Goal: Information Seeking & Learning: Learn about a topic

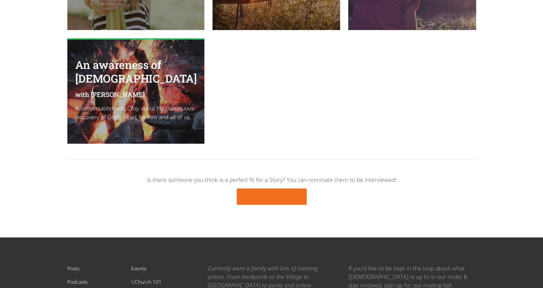
scroll to position [1083, 0]
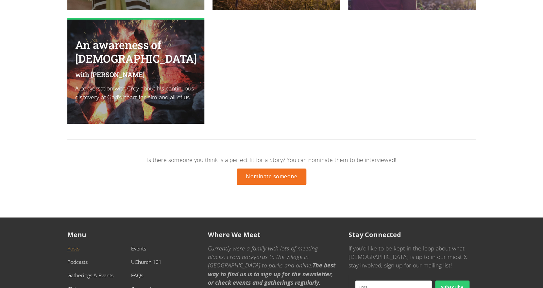
click at [78, 245] on link "Posts" at bounding box center [73, 248] width 12 height 7
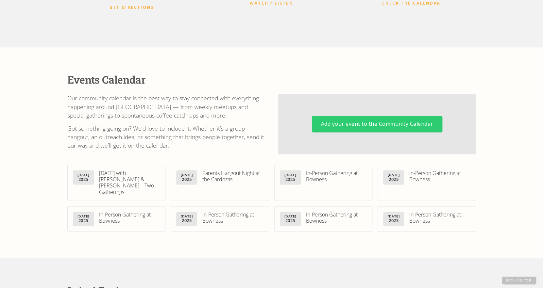
scroll to position [317, 0]
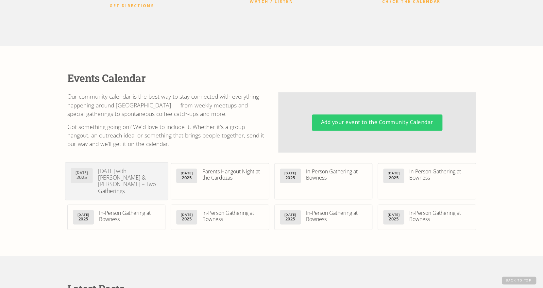
click at [134, 168] on div "This Sunday with Wayne & Sara Jacobsen – Two Gatherings" at bounding box center [130, 181] width 64 height 26
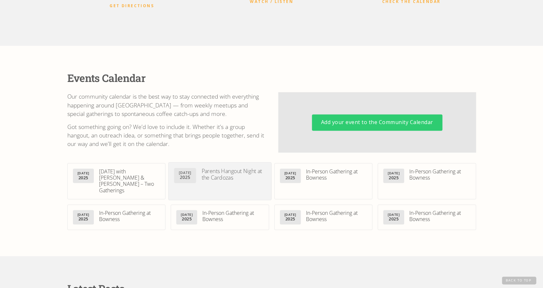
click at [245, 168] on div "Parents Hangout Night at the Cardozas" at bounding box center [233, 174] width 64 height 13
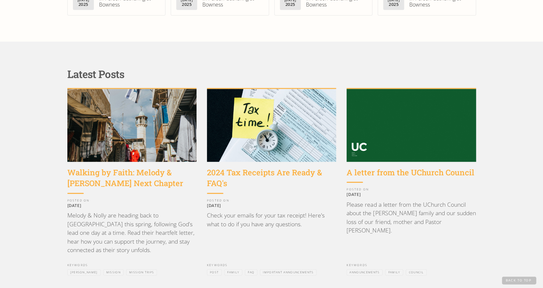
scroll to position [533, 0]
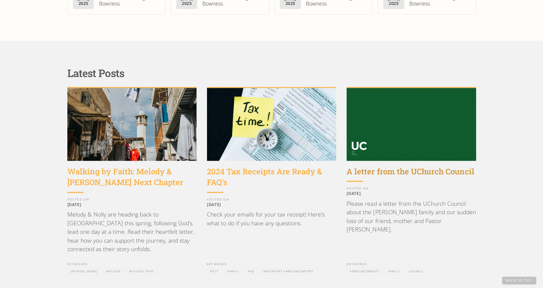
click at [400, 166] on div "A letter from the UChurch Council" at bounding box center [410, 171] width 129 height 11
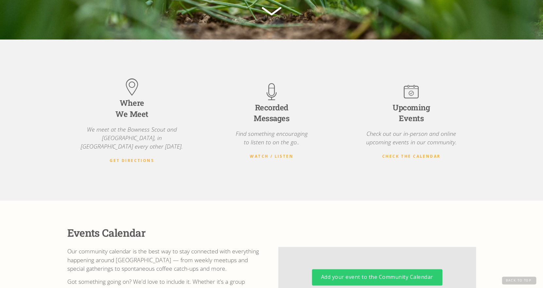
scroll to position [0, 0]
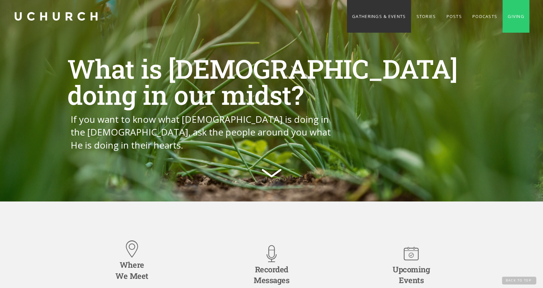
click at [376, 18] on link "Gatherings & Events" at bounding box center [379, 16] width 64 height 33
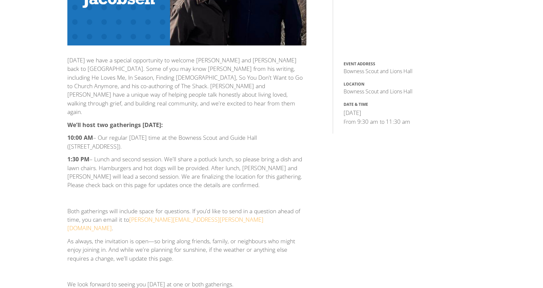
scroll to position [86, 0]
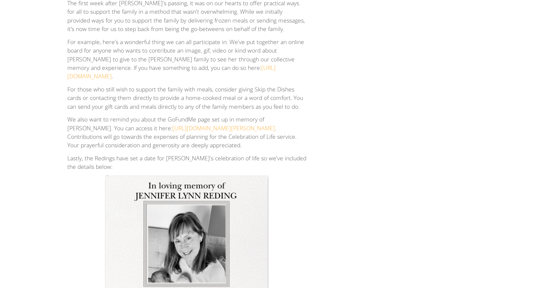
scroll to position [343, 0]
click at [229, 68] on link "https://www.kudoboard.com/boards/h0kjNC8W" at bounding box center [171, 71] width 208 height 16
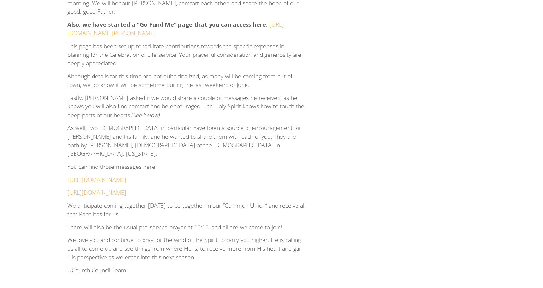
scroll to position [938, 0]
click at [274, 22] on link "[URL][DOMAIN_NAME][PERSON_NAME]" at bounding box center [175, 30] width 216 height 16
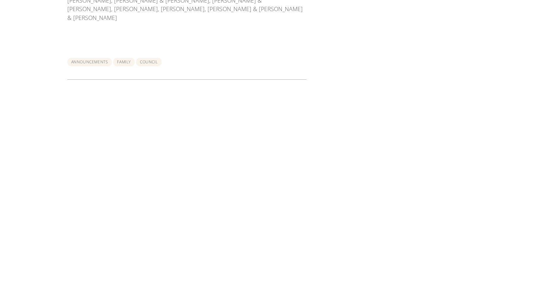
scroll to position [2015, 0]
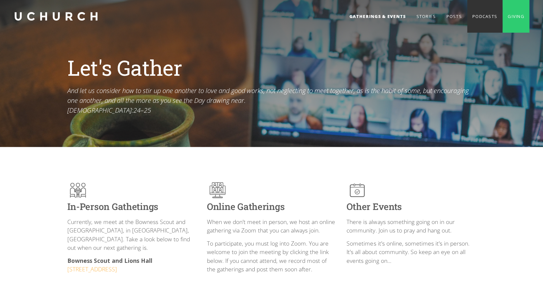
click at [477, 18] on link "Podcasts" at bounding box center [484, 16] width 35 height 33
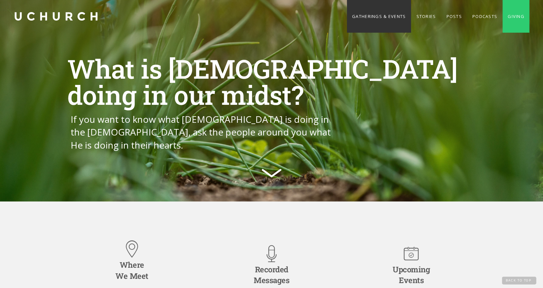
click at [385, 16] on link "Gatherings & Events" at bounding box center [379, 16] width 64 height 33
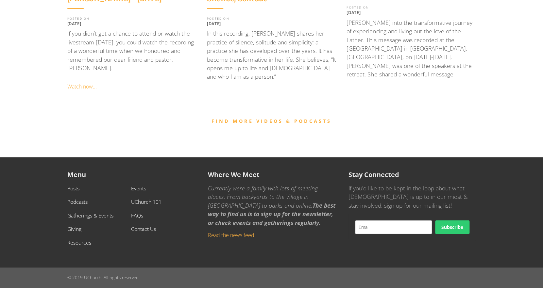
scroll to position [710, 0]
click at [153, 202] on link "UChurch 101" at bounding box center [146, 201] width 30 height 7
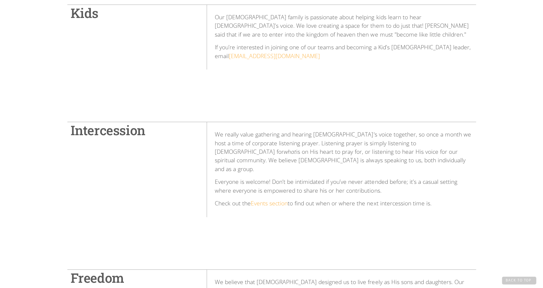
scroll to position [909, 0]
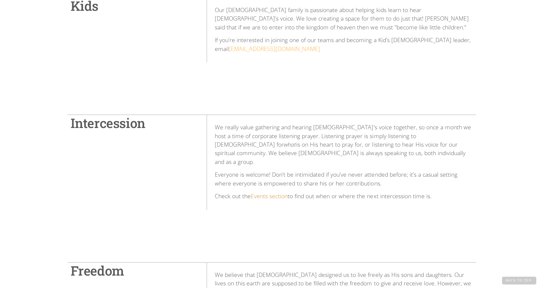
click at [285, 192] on link "Events section" at bounding box center [269, 196] width 37 height 8
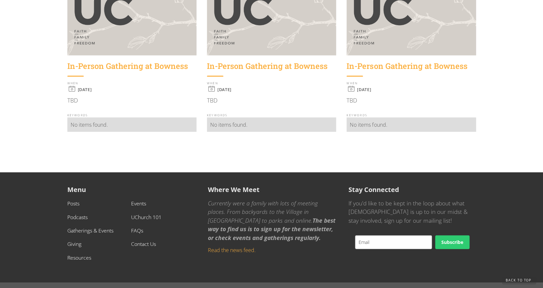
scroll to position [605, 0]
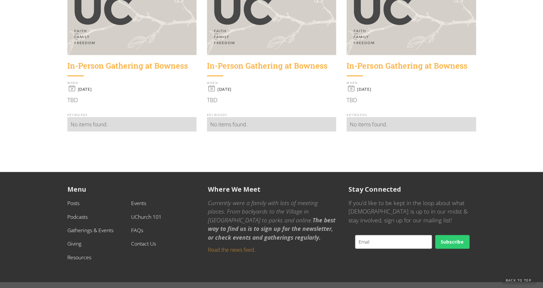
click at [218, 247] on link "Read the news feed." at bounding box center [232, 249] width 48 height 7
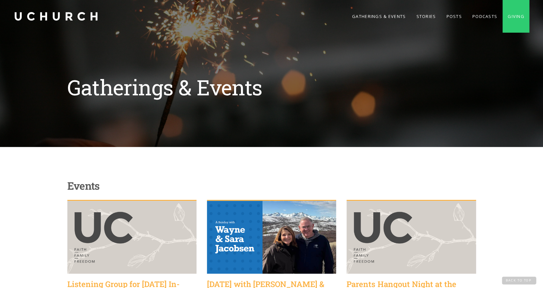
click at [81, 123] on div "Gatherings & Events" at bounding box center [271, 90] width 543 height 114
